Goal: Information Seeking & Learning: Learn about a topic

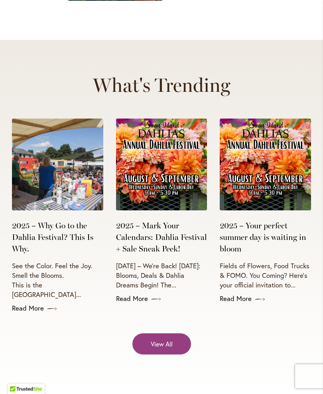
scroll to position [2865, 0]
click at [266, 220] on link "2025 – Your perfect summer day is waiting in bloom" at bounding box center [265, 237] width 91 height 34
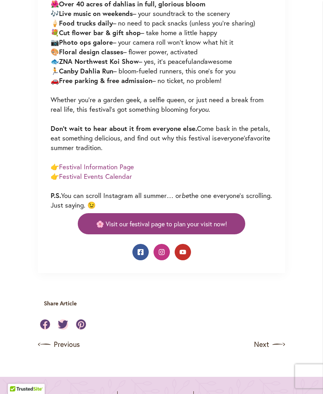
scroll to position [593, 0]
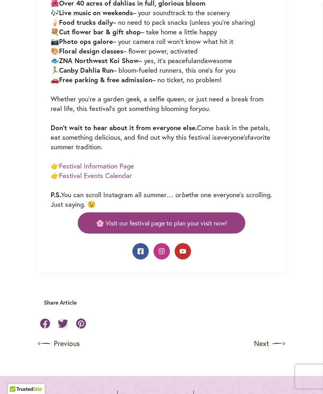
click at [95, 180] on link "Festival Events Calendar" at bounding box center [95, 175] width 73 height 9
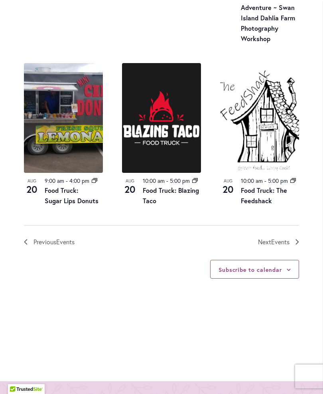
scroll to position [985, 0]
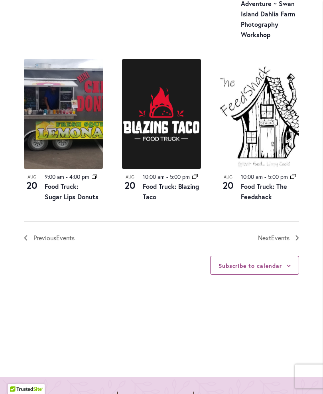
click at [278, 234] on span "Events" at bounding box center [280, 237] width 18 height 8
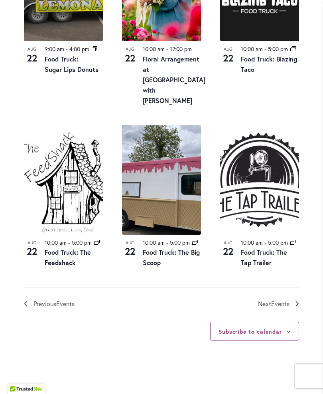
scroll to position [859, 0]
